Goal: Task Accomplishment & Management: Use online tool/utility

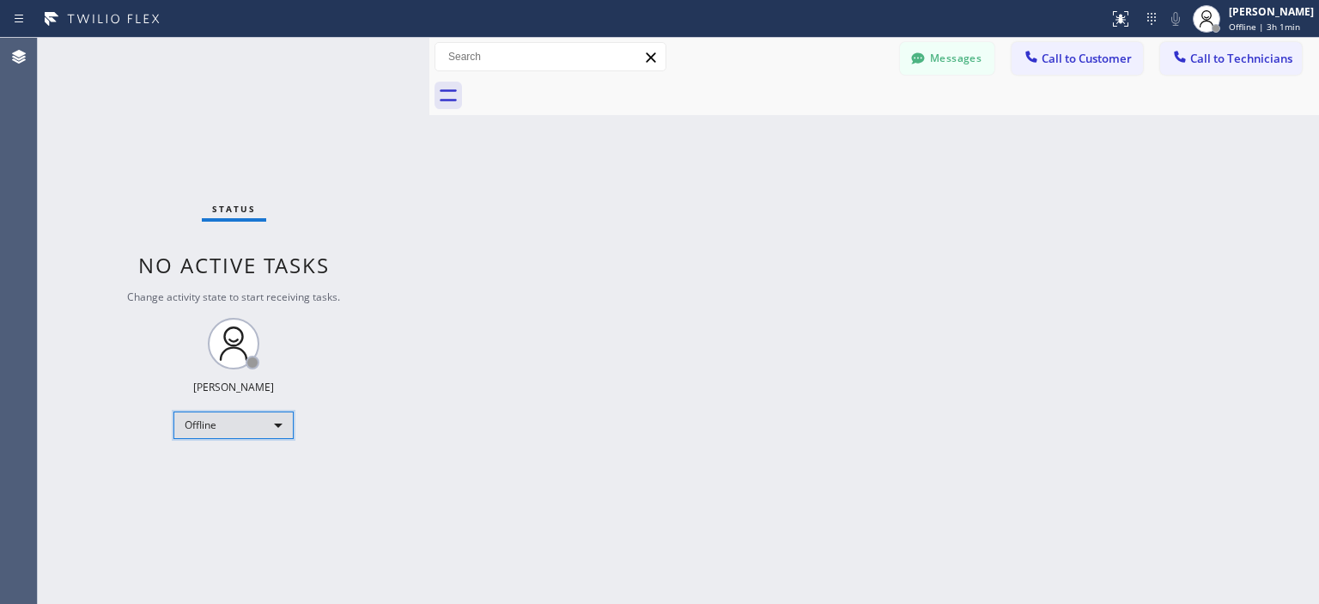
click at [250, 429] on div "Offline" at bounding box center [233, 424] width 120 height 27
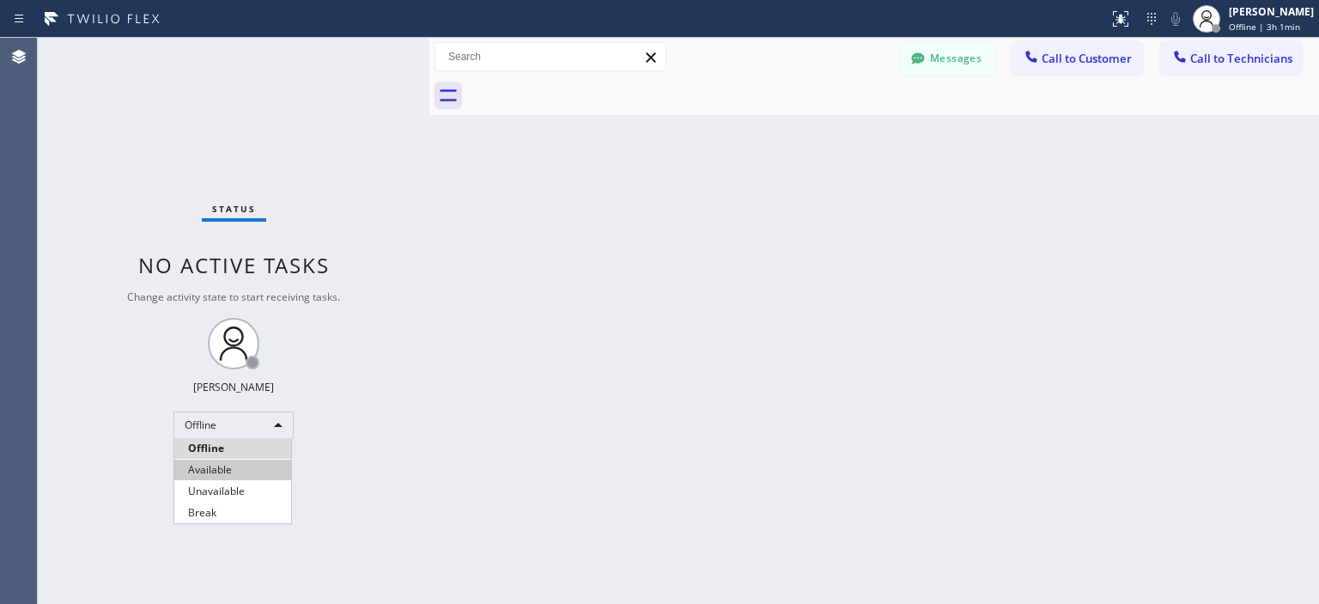
click at [254, 468] on li "Available" at bounding box center [232, 469] width 117 height 21
click at [924, 65] on icon at bounding box center [917, 58] width 17 height 17
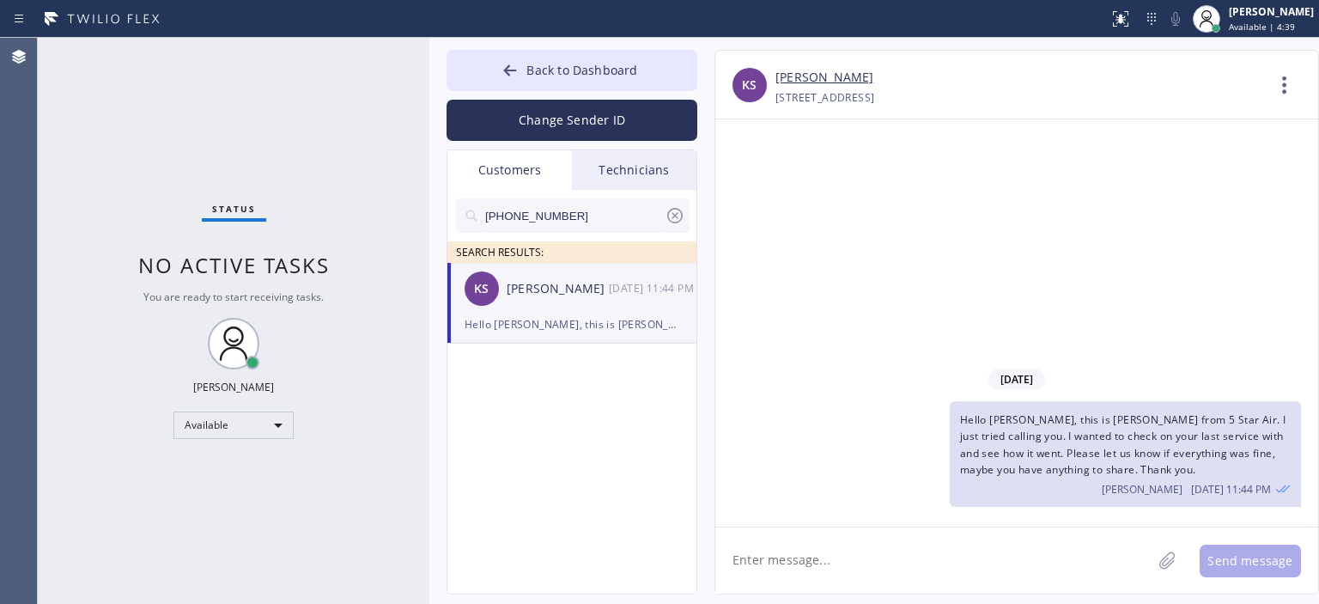
click at [680, 219] on icon at bounding box center [674, 215] width 15 height 15
click at [622, 216] on input "text" at bounding box center [586, 215] width 206 height 34
click at [558, 305] on div "[PERSON_NAME] --:--" at bounding box center [572, 289] width 251 height 52
click at [1250, 272] on div "[DATE] Hello [PERSON_NAME], we wanted to follow up on Air Duct Cleaning estimat…" at bounding box center [1016, 322] width 603 height 407
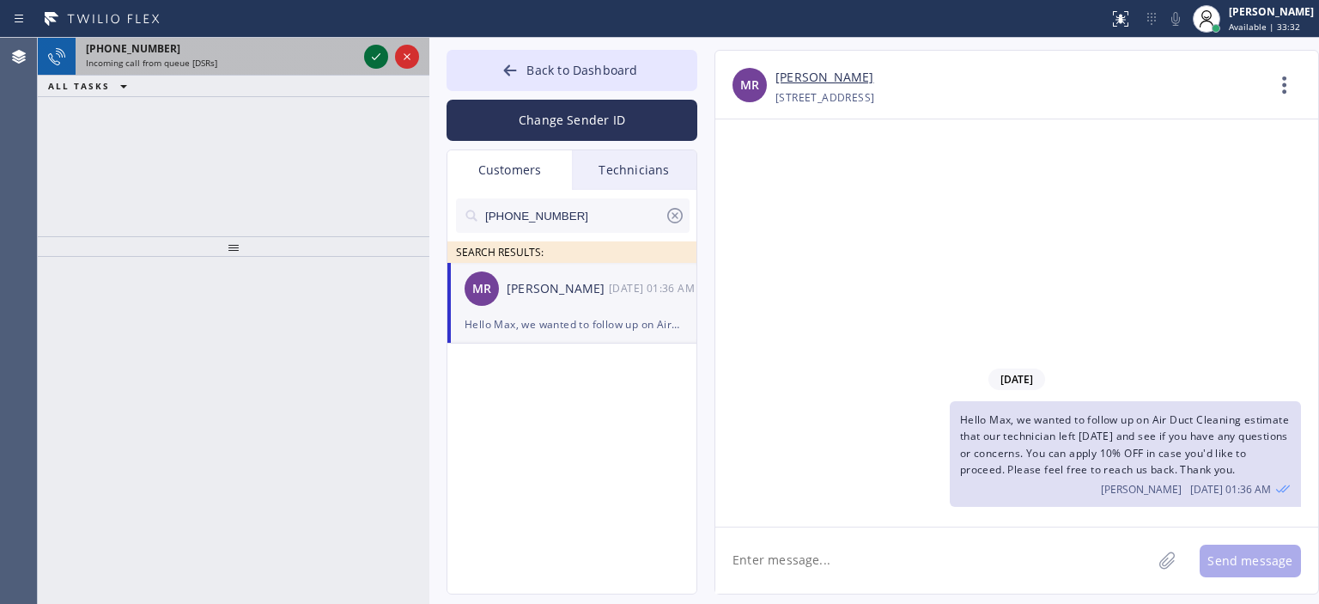
click at [374, 53] on icon at bounding box center [376, 56] width 21 height 21
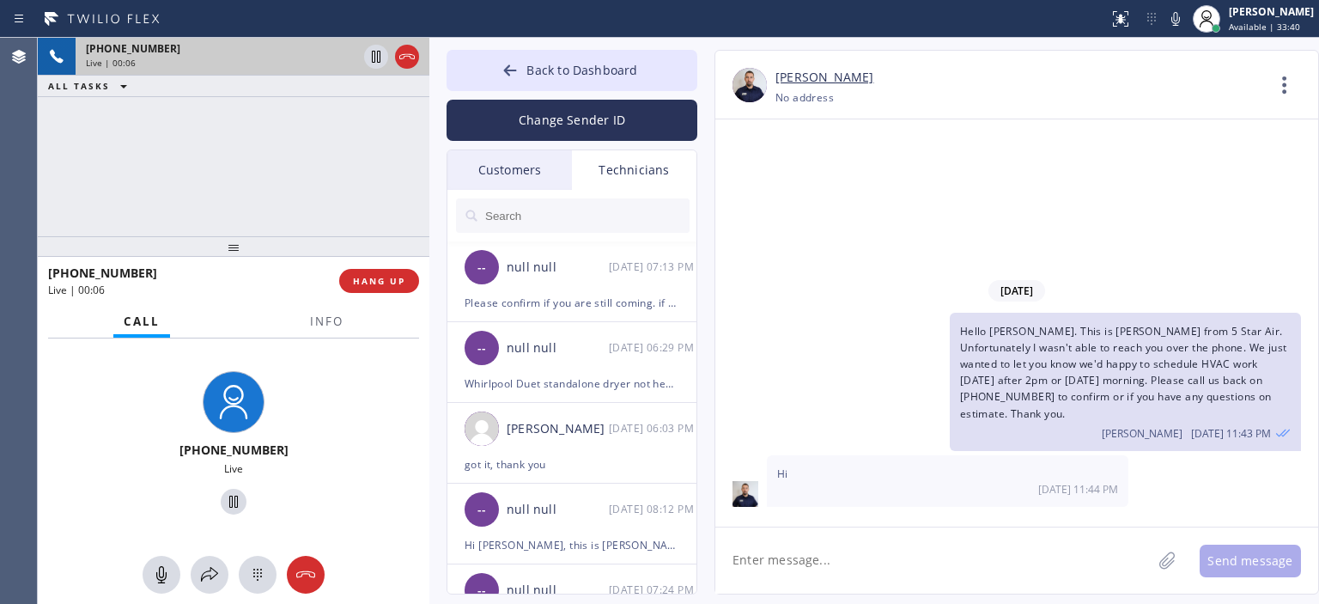
click at [72, 177] on div "[PHONE_NUMBER] Live | 00:06 ALL TASKS ALL TASKS ACTIVE TASKS TASKS IN WRAP UP" at bounding box center [234, 137] width 392 height 198
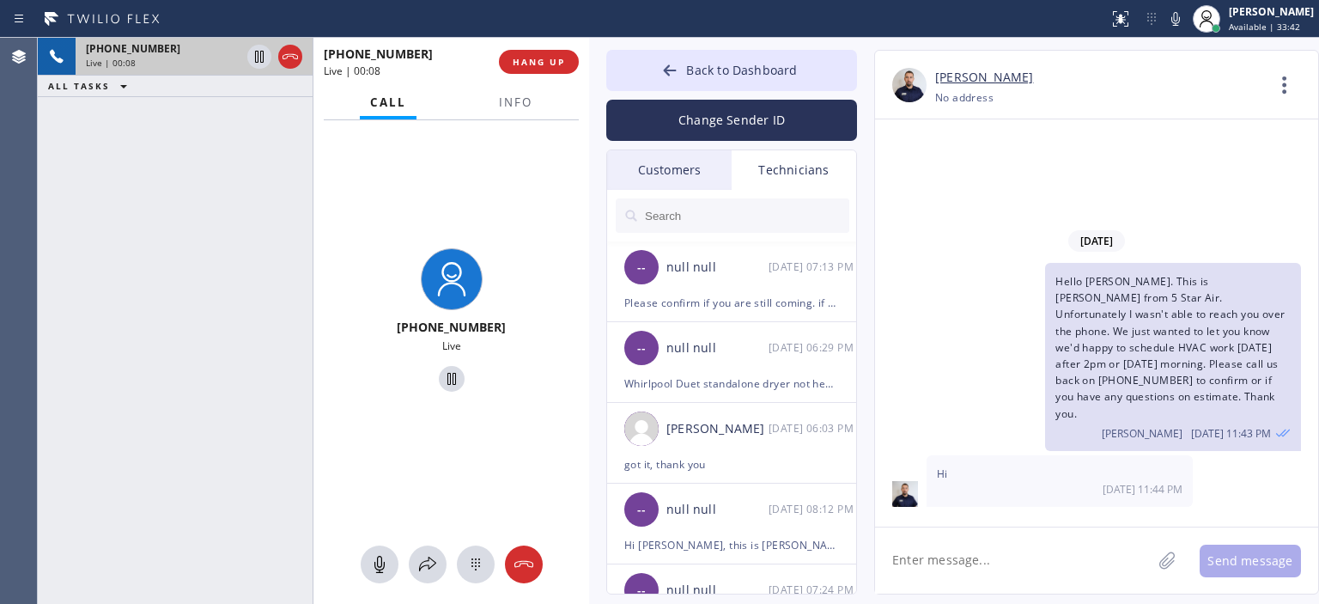
drag, startPoint x: 428, startPoint y: 99, endPoint x: 587, endPoint y: 100, distance: 159.7
click at [589, 100] on div at bounding box center [589, 321] width 0 height 566
click at [529, 562] on icon at bounding box center [524, 564] width 21 height 21
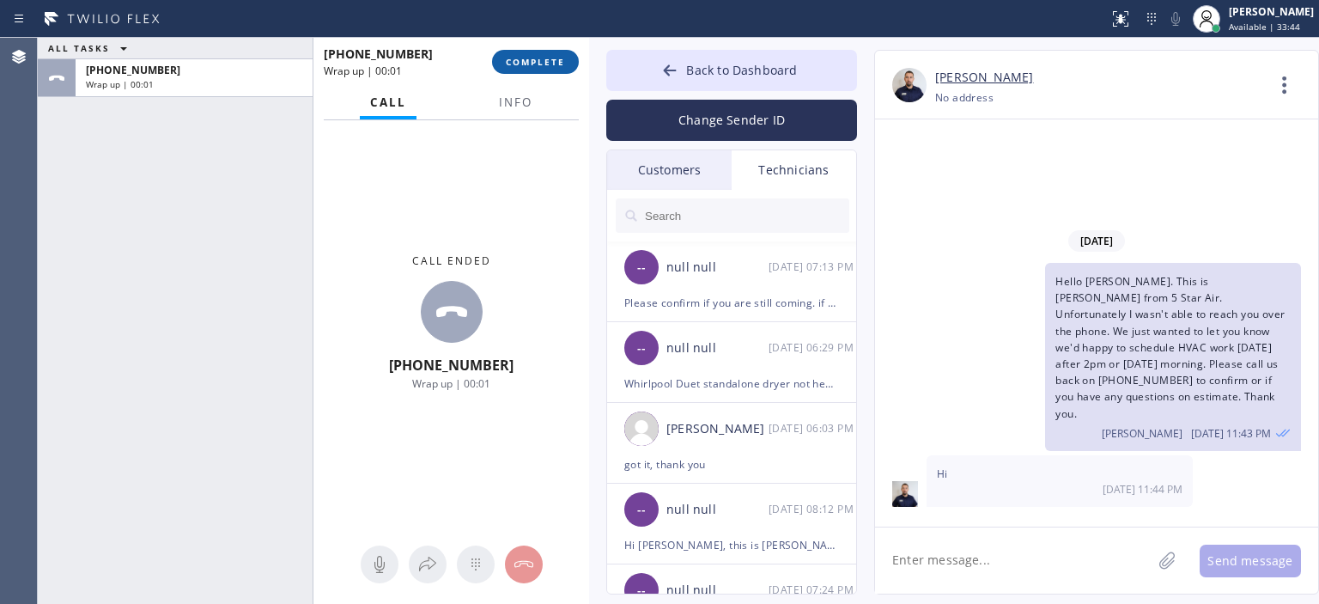
click at [547, 52] on button "COMPLETE" at bounding box center [535, 62] width 87 height 24
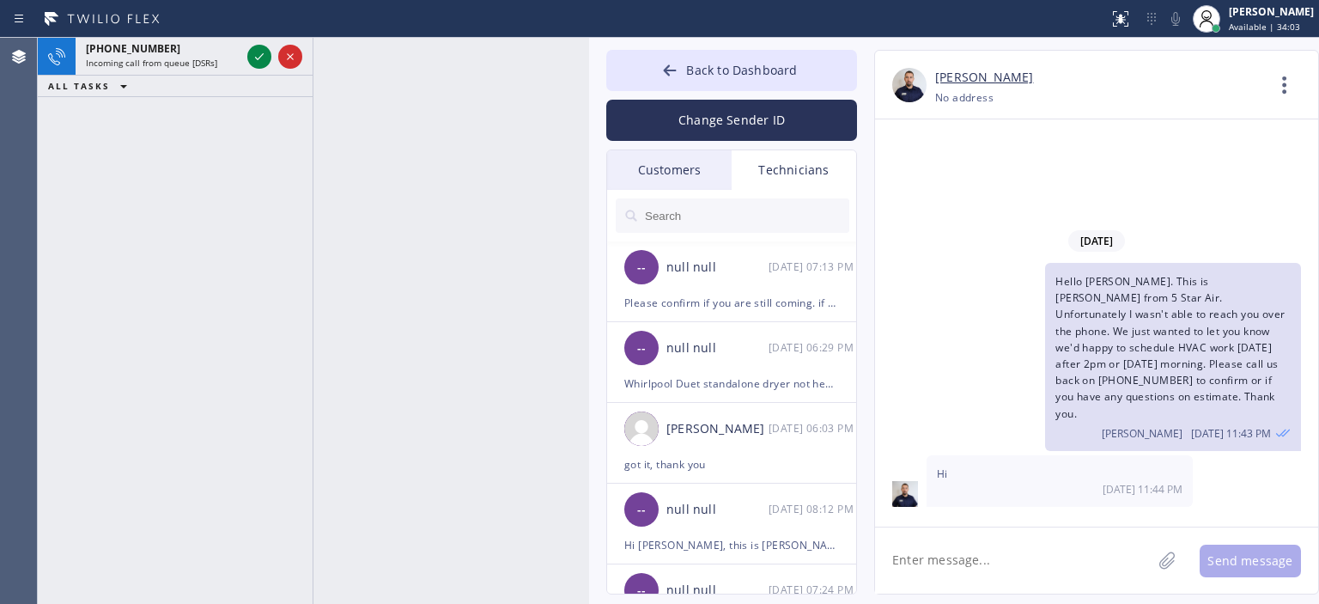
click at [50, 144] on div "[PHONE_NUMBER] Incoming call from queue [DSRs] ALL TASKS ALL TASKS ACTIVE TASKS…" at bounding box center [175, 321] width 275 height 566
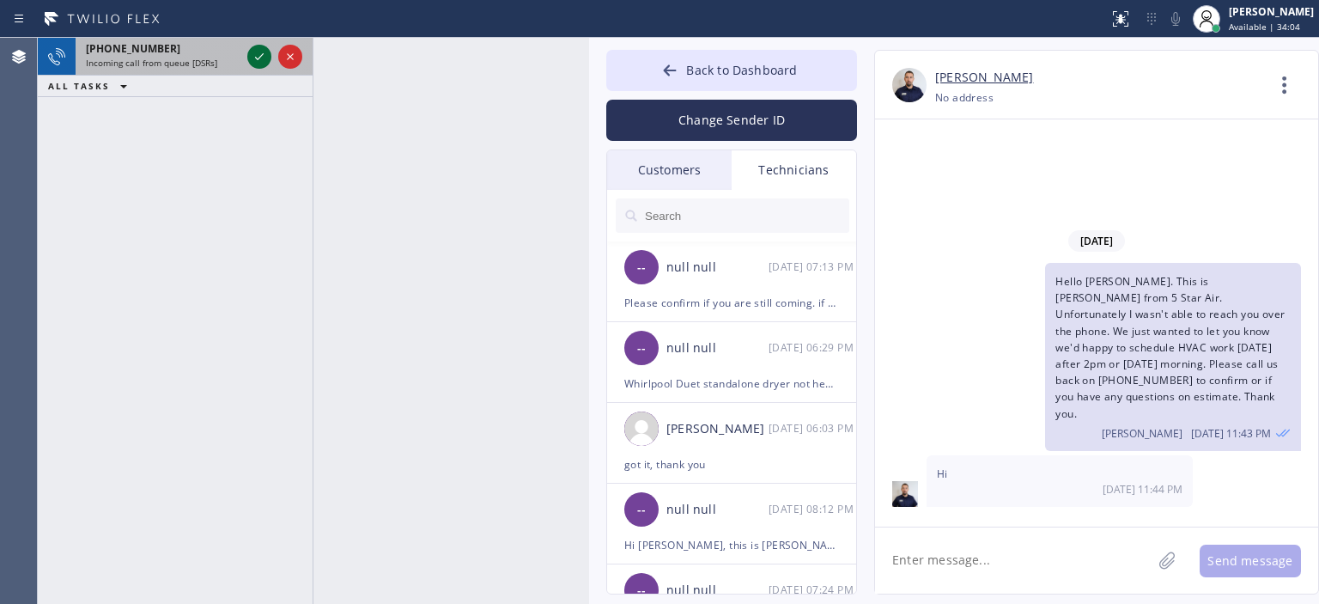
click at [265, 61] on icon at bounding box center [259, 56] width 21 height 21
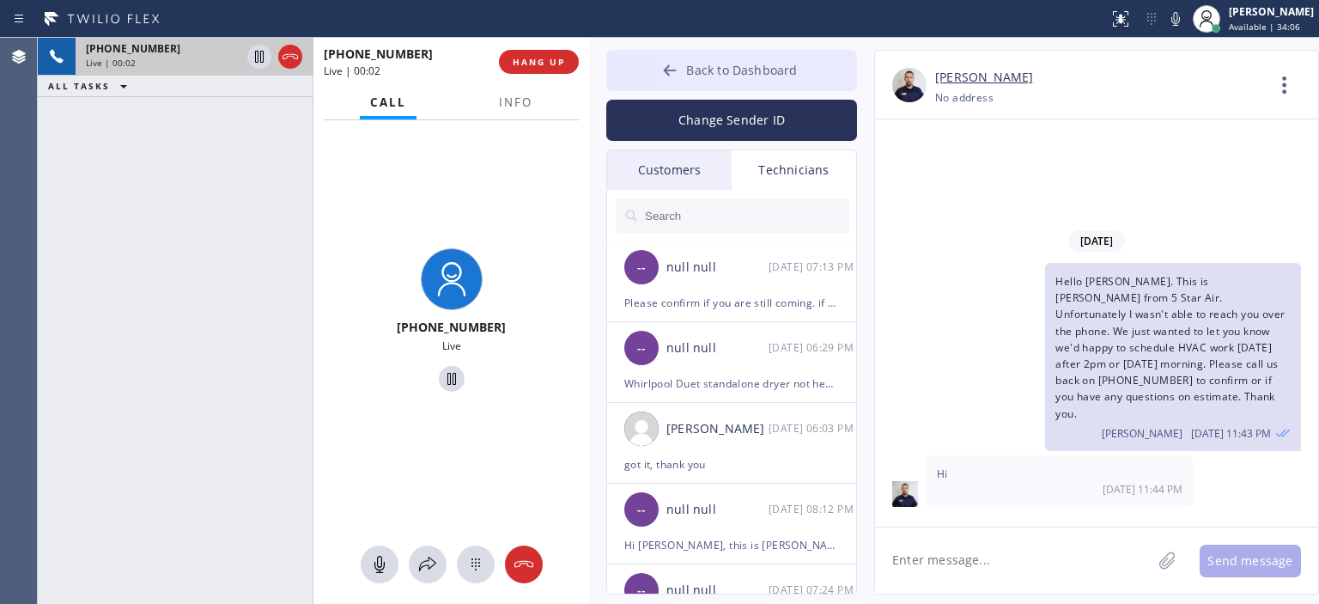
click at [658, 70] on button "Back to Dashboard" at bounding box center [731, 70] width 251 height 41
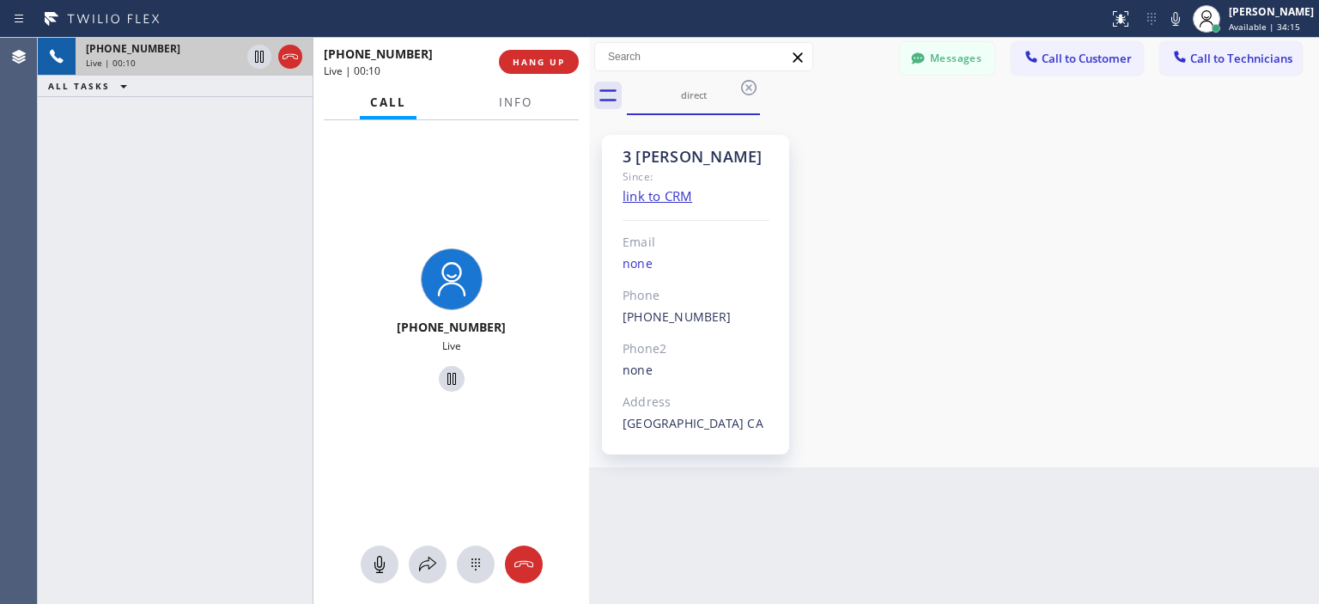
drag, startPoint x: 524, startPoint y: 560, endPoint x: 515, endPoint y: 535, distance: 26.3
click at [522, 561] on icon at bounding box center [524, 564] width 21 height 21
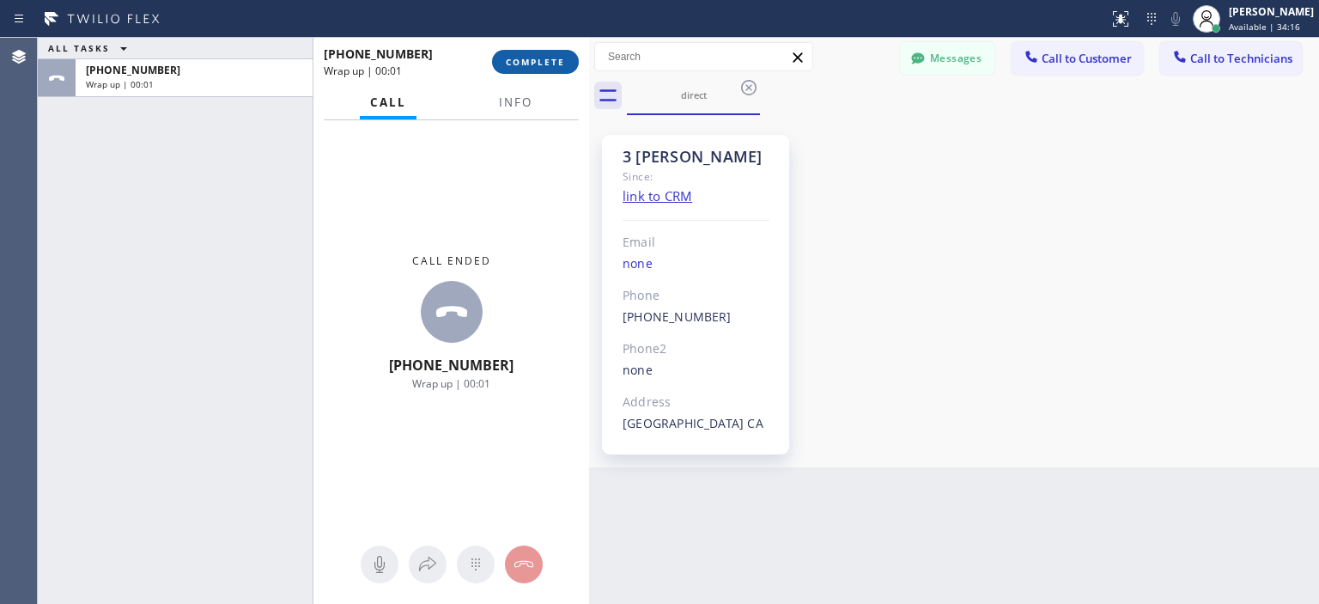
click at [541, 64] on span "COMPLETE" at bounding box center [535, 62] width 59 height 12
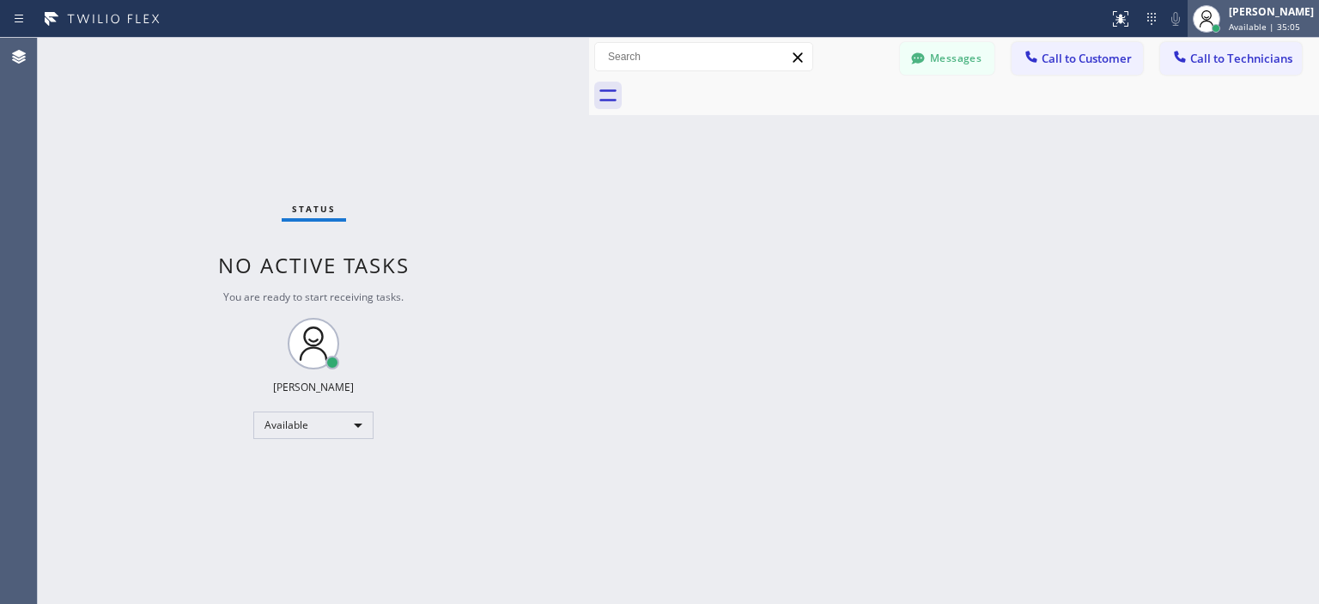
click at [1243, 16] on div "[PERSON_NAME]" at bounding box center [1271, 11] width 85 height 15
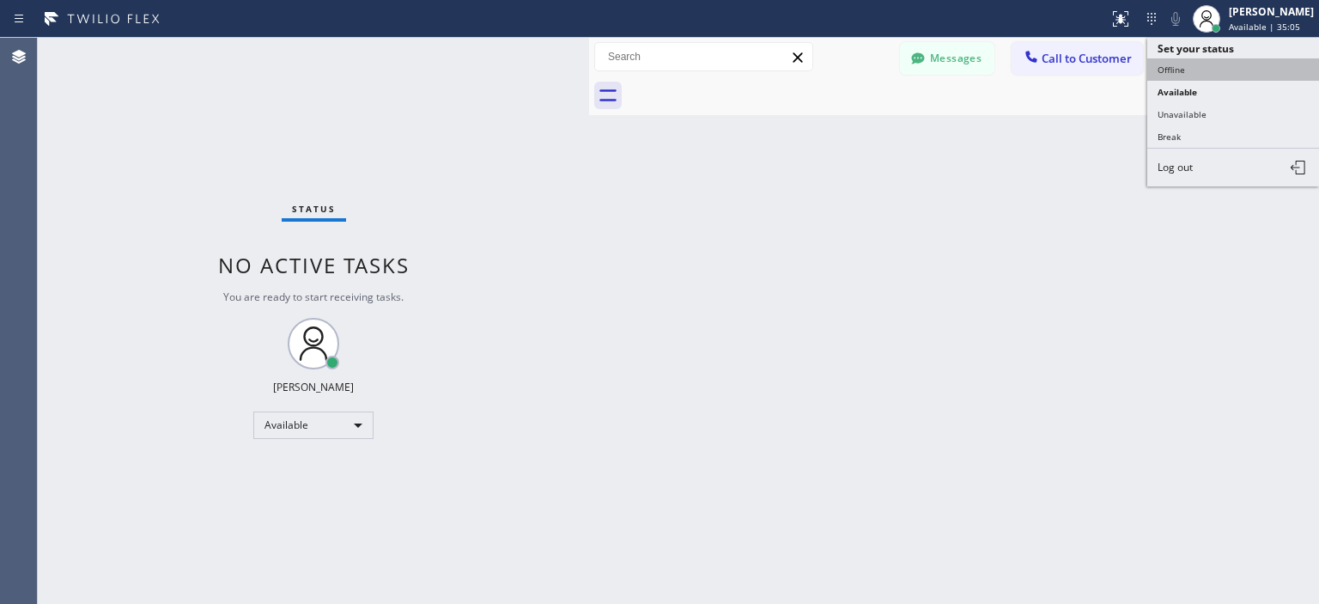
click at [1195, 64] on button "Offline" at bounding box center [1233, 69] width 172 height 22
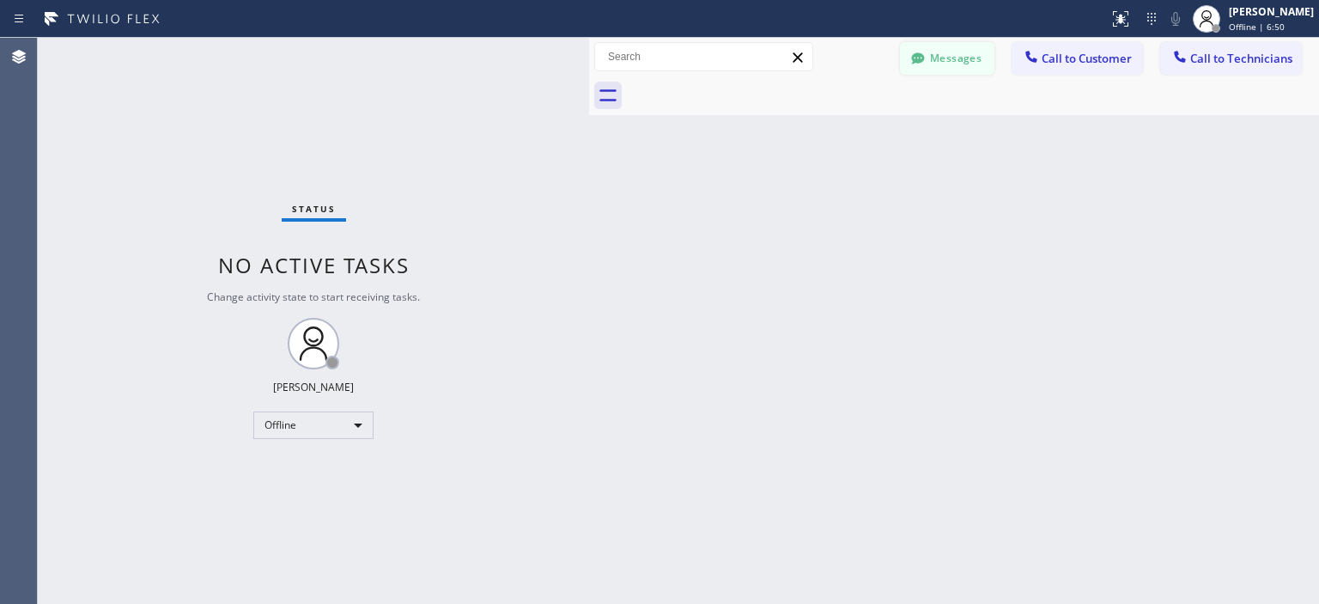
click at [958, 58] on button "Messages" at bounding box center [947, 58] width 94 height 33
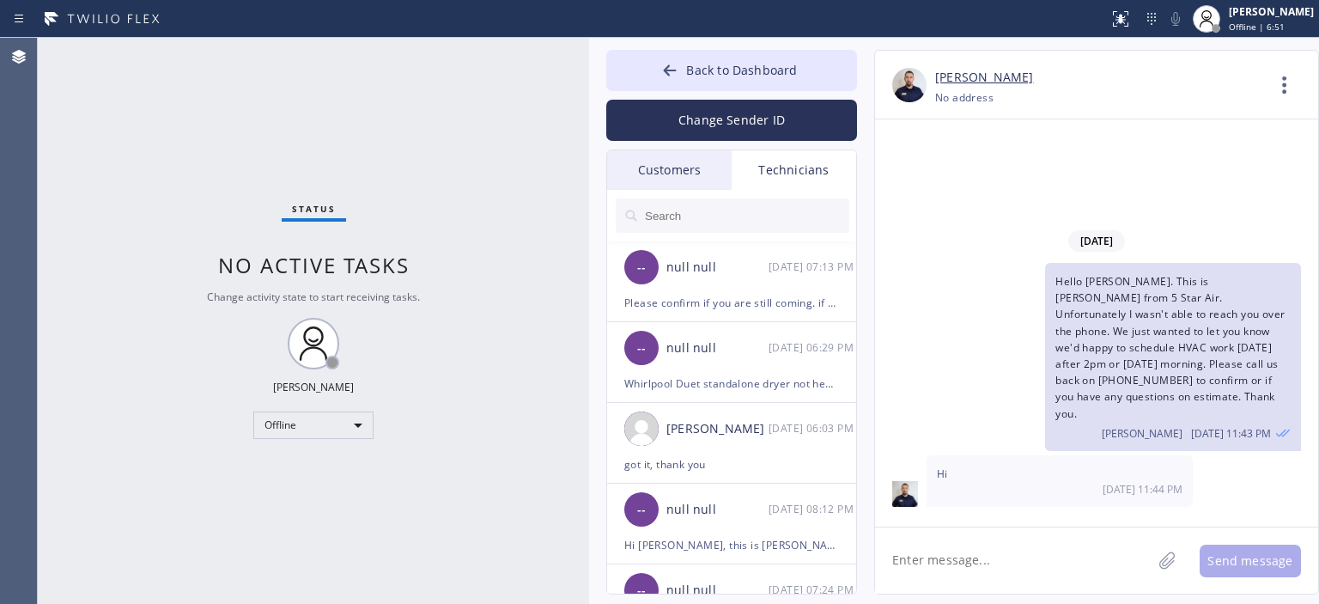
click at [706, 174] on div "Customers" at bounding box center [669, 170] width 125 height 40
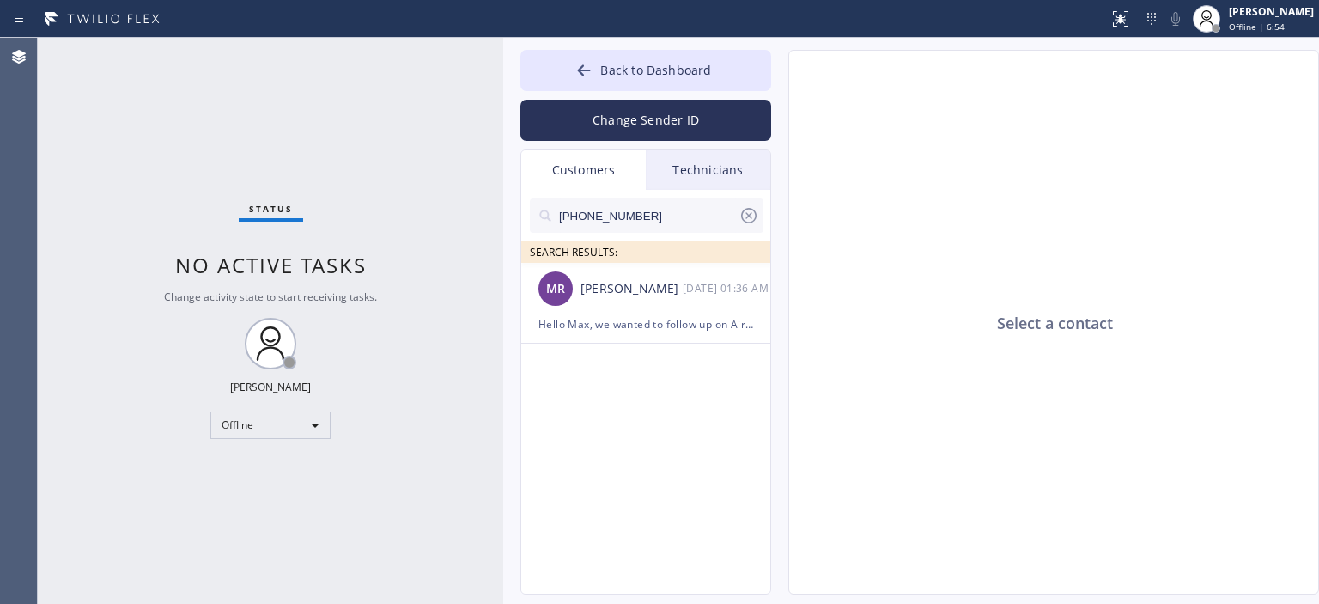
drag, startPoint x: 587, startPoint y: 144, endPoint x: 502, endPoint y: 137, distance: 86.1
click at [503, 137] on div at bounding box center [503, 321] width 0 height 566
click at [687, 315] on div "Hello Max, we wanted to follow up on Air Duct Cleaning estimate that our techni…" at bounding box center [645, 324] width 215 height 20
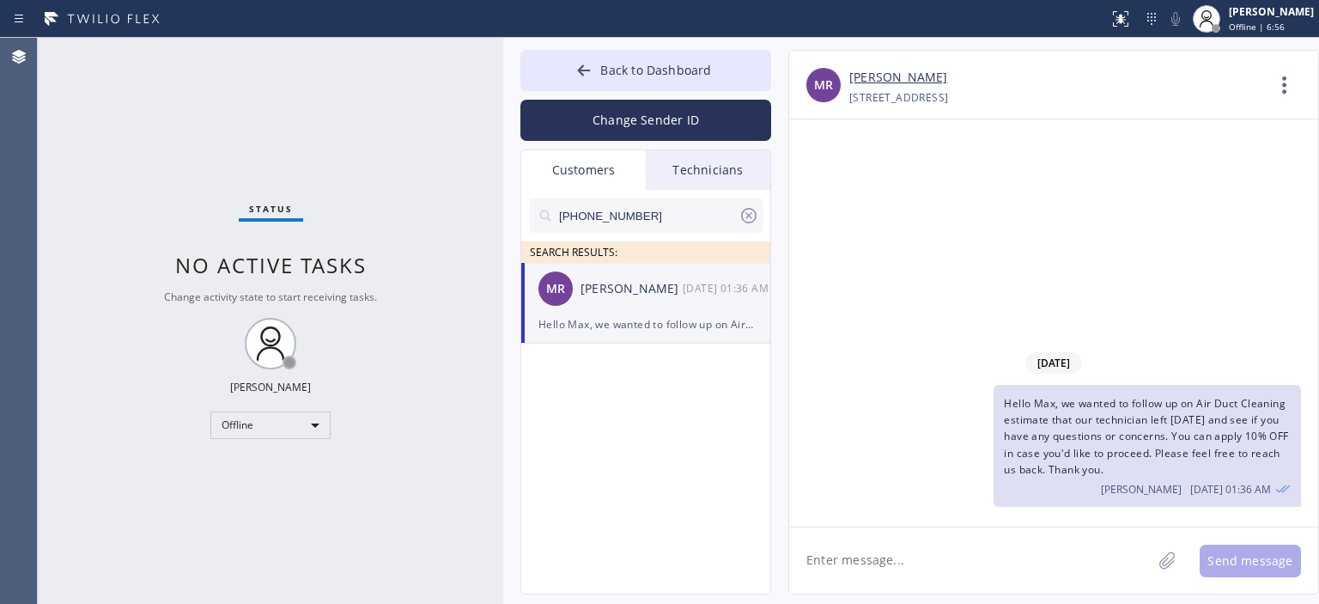
click at [749, 211] on icon at bounding box center [749, 215] width 21 height 21
click at [662, 221] on input "text" at bounding box center [660, 215] width 206 height 34
click at [666, 305] on div "BB [PERSON_NAME] --:--" at bounding box center [646, 289] width 251 height 52
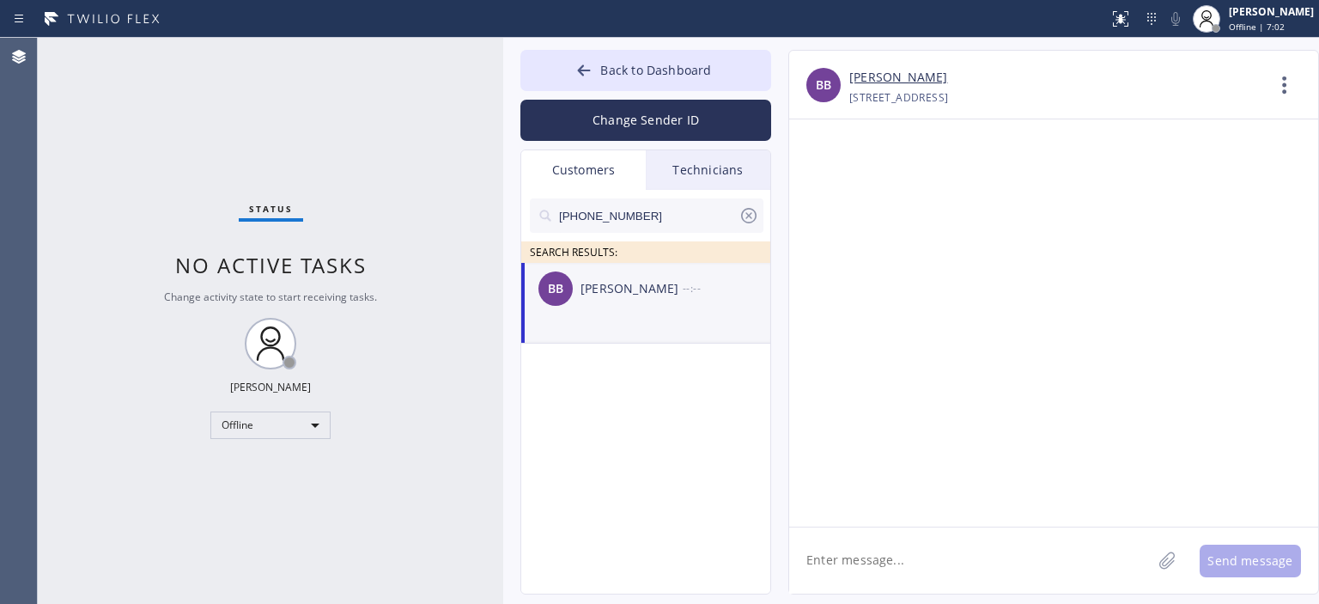
click at [690, 291] on div "--:--" at bounding box center [727, 288] width 89 height 20
click at [748, 215] on icon at bounding box center [748, 215] width 15 height 15
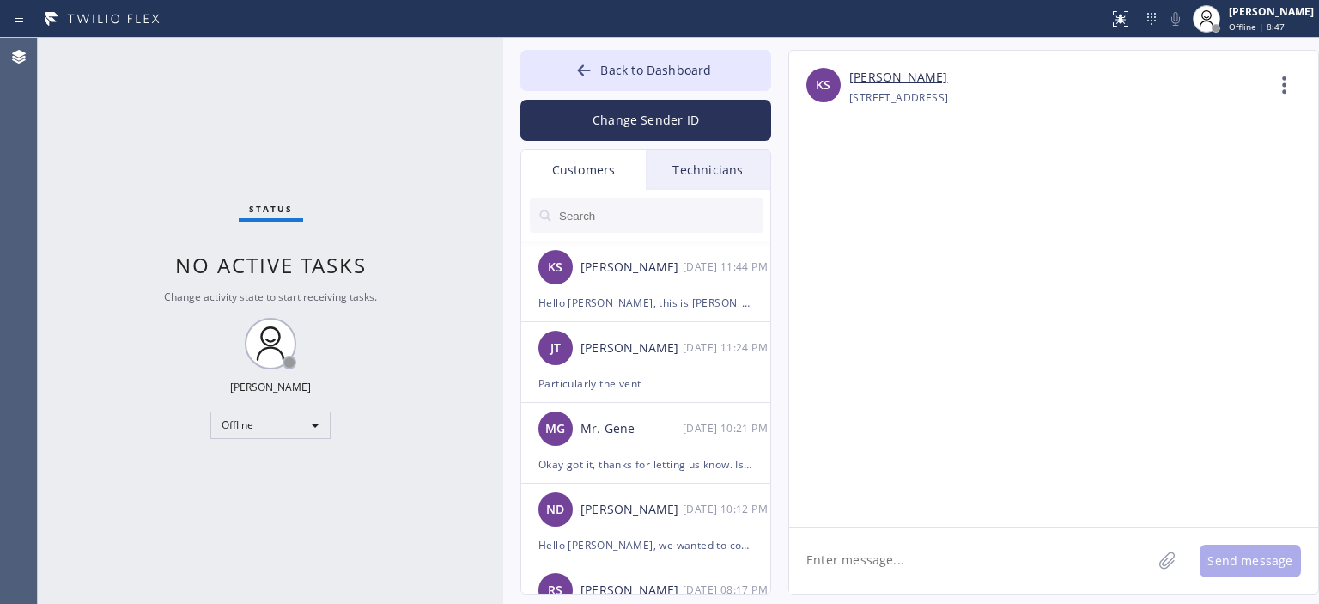
click at [663, 229] on input "text" at bounding box center [660, 215] width 206 height 34
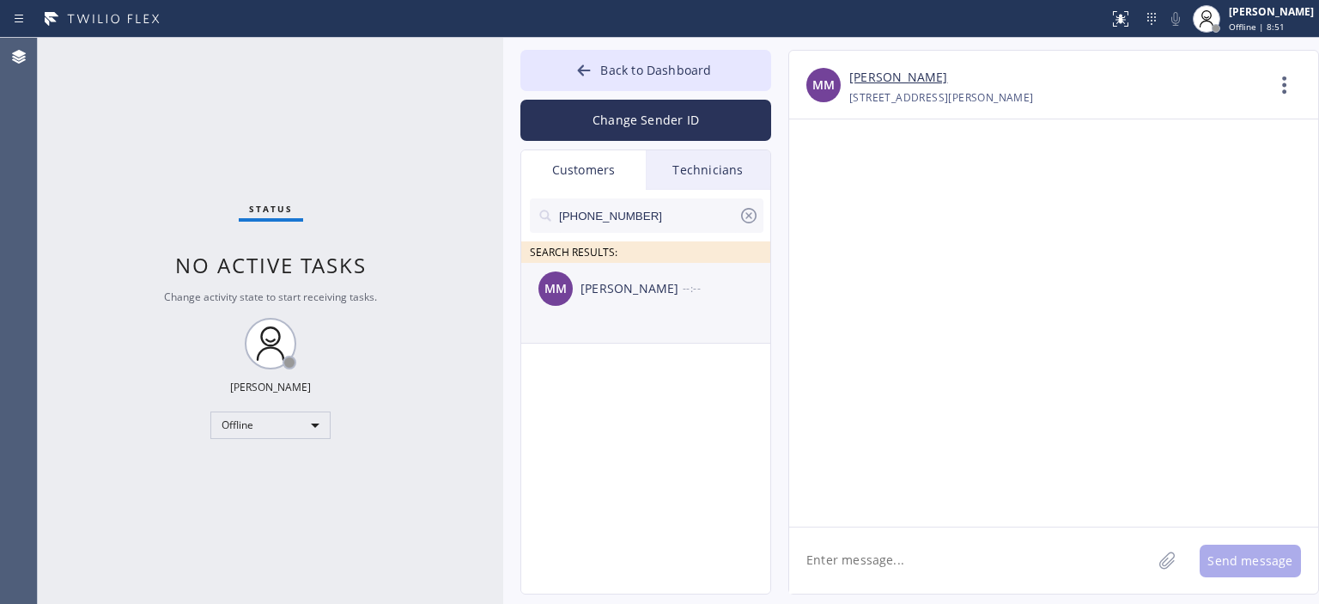
click at [650, 291] on div "[PERSON_NAME]" at bounding box center [632, 289] width 102 height 20
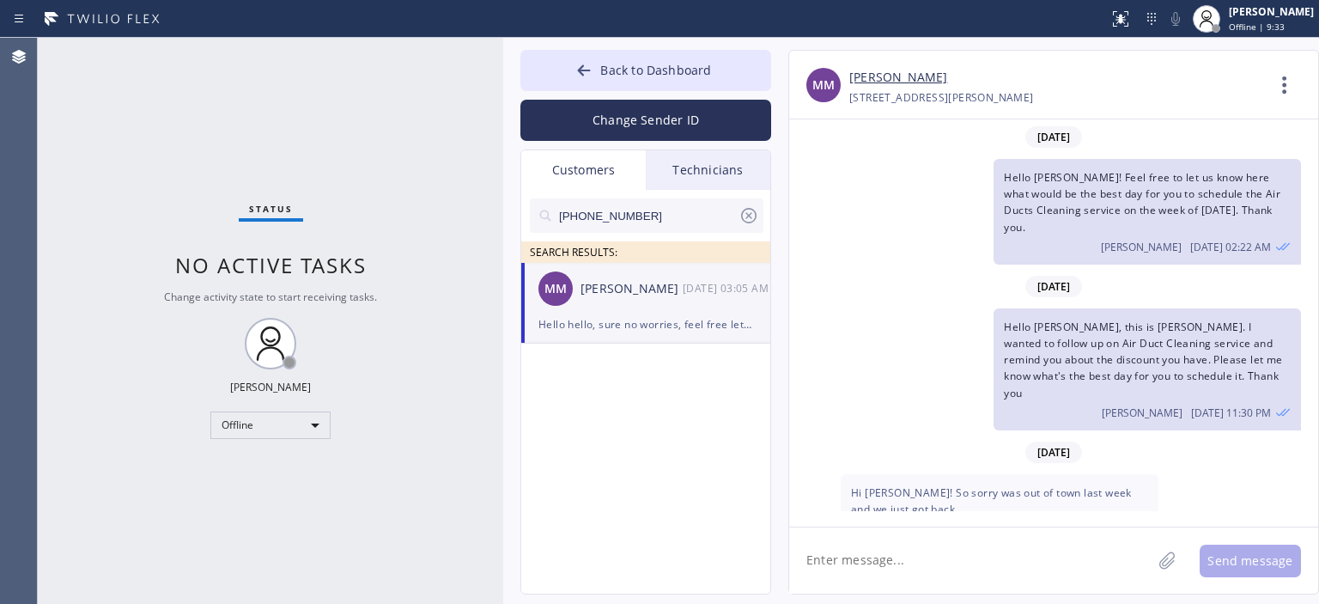
click at [1240, 474] on div "MM Hi [PERSON_NAME]! So sorry was out of town last week and we just got back [D…" at bounding box center [1053, 508] width 529 height 68
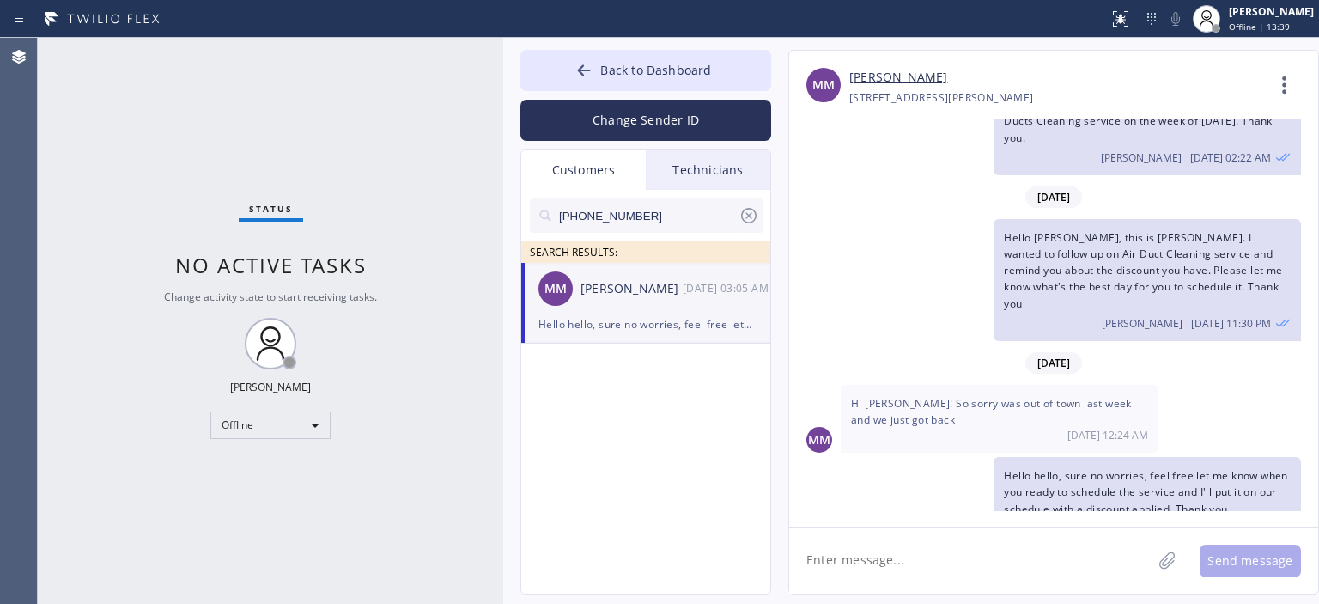
click at [752, 216] on icon at bounding box center [749, 215] width 21 height 21
click at [693, 221] on input "text" at bounding box center [660, 215] width 206 height 34
click at [660, 313] on div "GS [PERSON_NAME] --:--" at bounding box center [646, 289] width 251 height 52
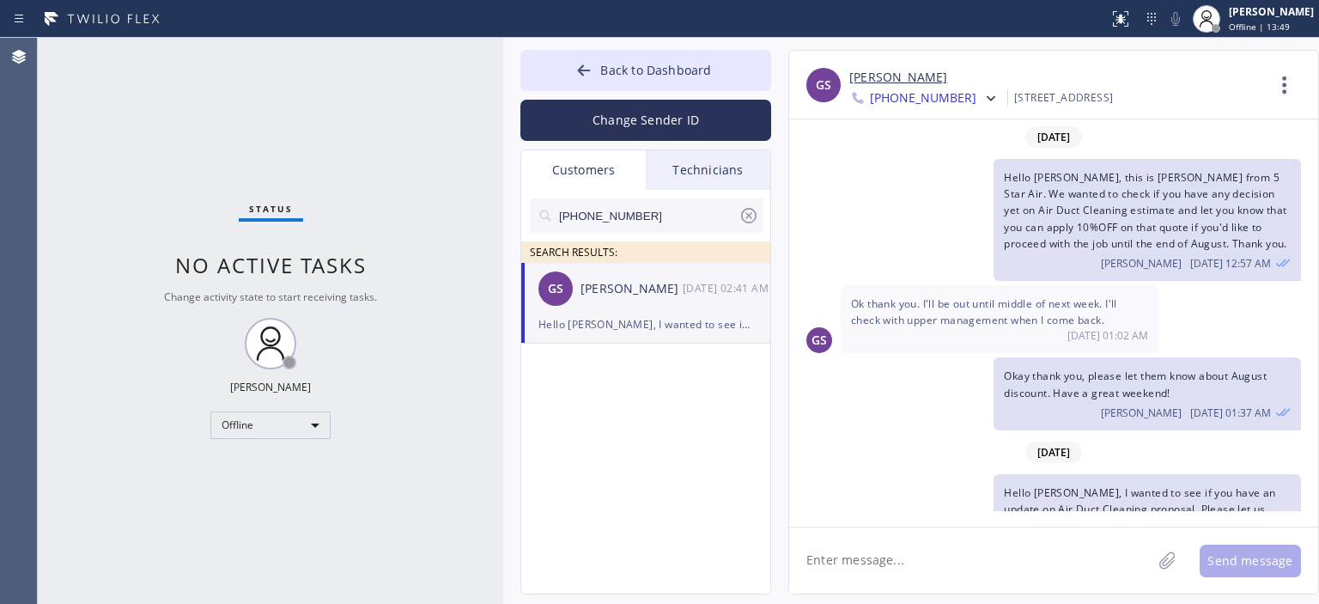
scroll to position [51, 0]
